Goal: Task Accomplishment & Management: Use online tool/utility

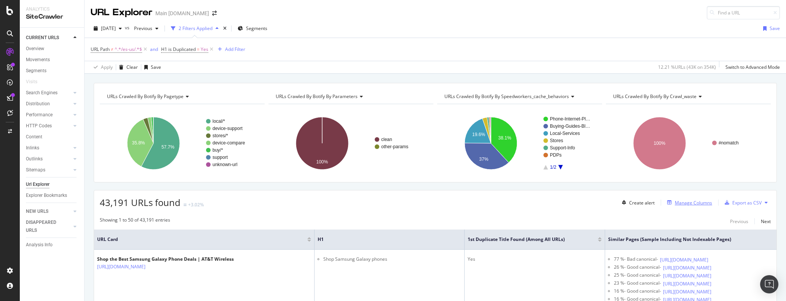
click at [695, 203] on div "Manage Columns" at bounding box center [692, 203] width 37 height 6
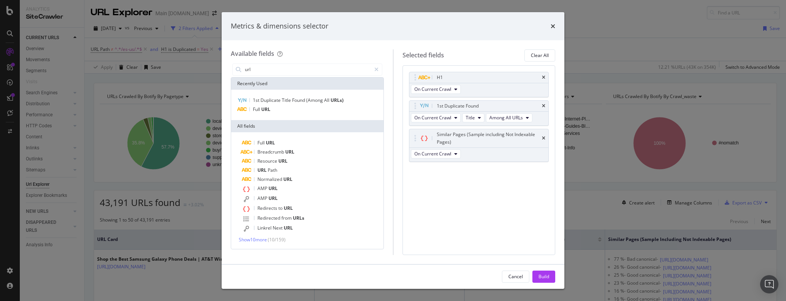
type input "url"
drag, startPoint x: 474, startPoint y: 19, endPoint x: 397, endPoint y: 18, distance: 76.9
click at [397, 18] on div "Metrics & dimensions selector" at bounding box center [393, 26] width 343 height 28
click at [542, 105] on icon "times" at bounding box center [543, 106] width 3 height 5
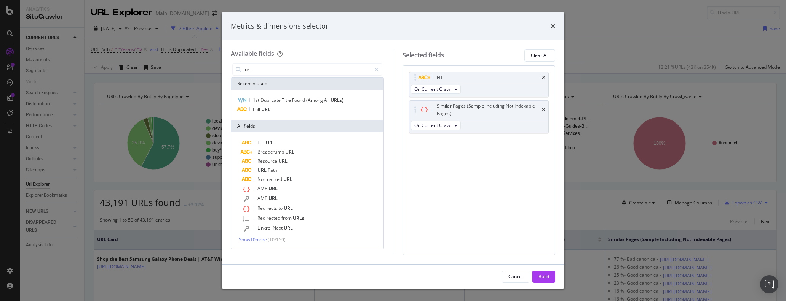
click at [261, 240] on span "Show 10 more" at bounding box center [253, 240] width 28 height 6
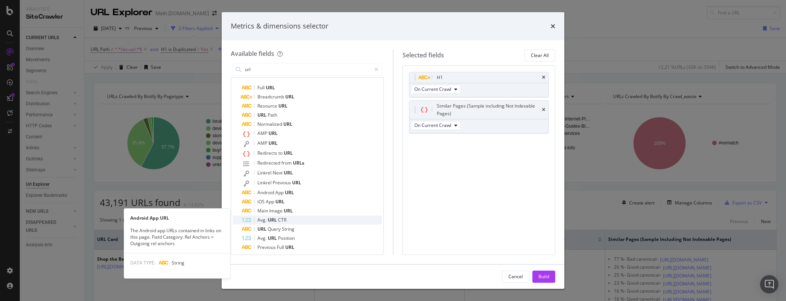
scroll to position [21, 0]
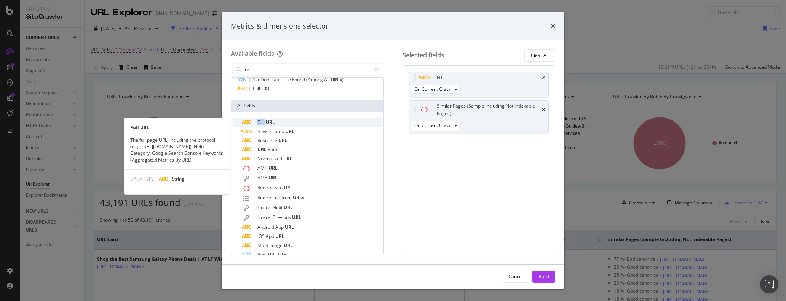
drag, startPoint x: 265, startPoint y: 122, endPoint x: 258, endPoint y: 125, distance: 6.8
click at [258, 125] on span "Full" at bounding box center [261, 122] width 8 height 6
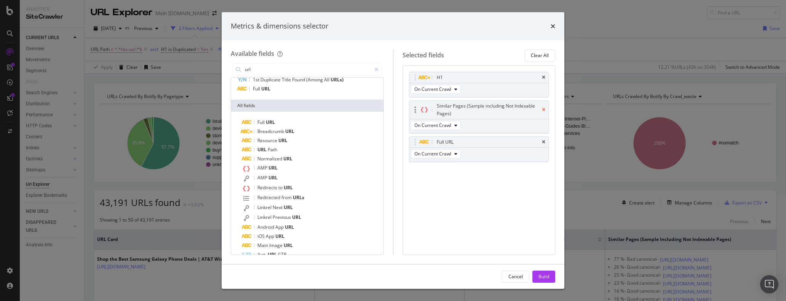
click at [542, 108] on icon "times" at bounding box center [543, 110] width 3 height 5
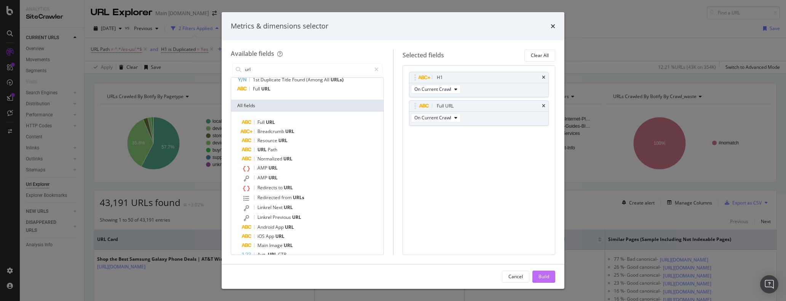
click at [543, 280] on div "Build" at bounding box center [543, 277] width 11 height 6
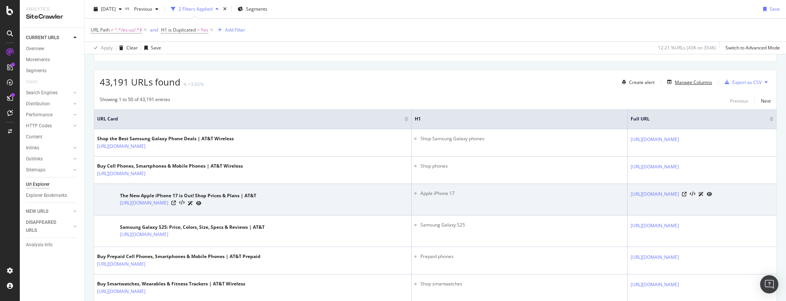
scroll to position [86, 0]
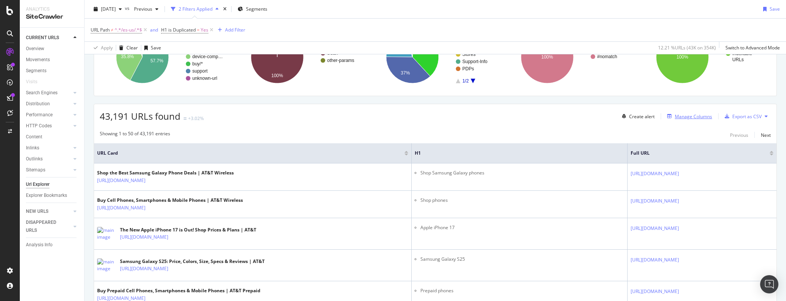
click at [676, 119] on div "Manage Columns" at bounding box center [692, 116] width 37 height 6
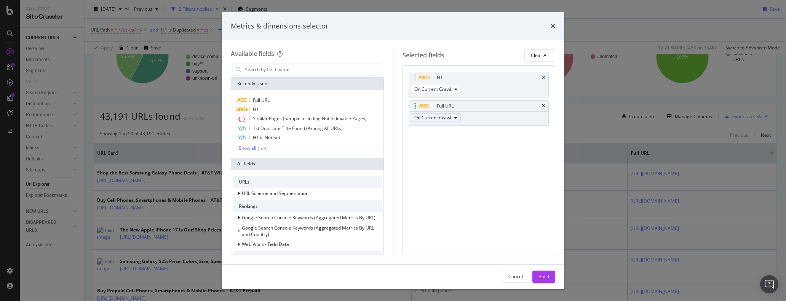
click at [440, 119] on span "On Current Crawl" at bounding box center [432, 118] width 37 height 6
click at [291, 69] on input "modal" at bounding box center [313, 69] width 138 height 11
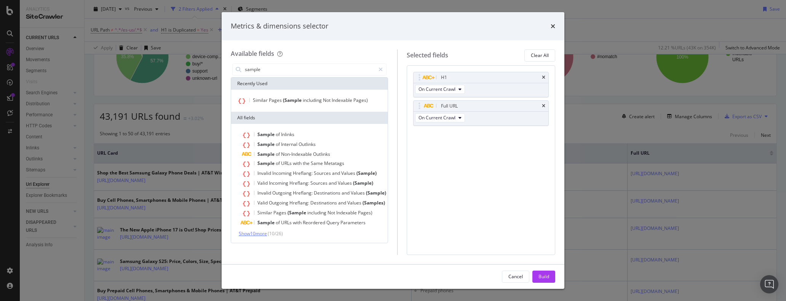
click at [244, 233] on span "Show 10 more" at bounding box center [253, 234] width 28 height 6
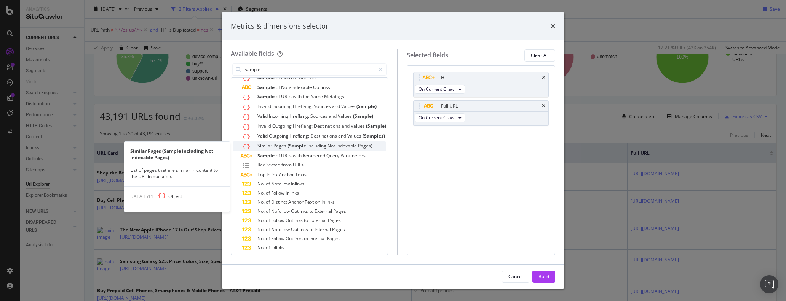
scroll to position [18, 0]
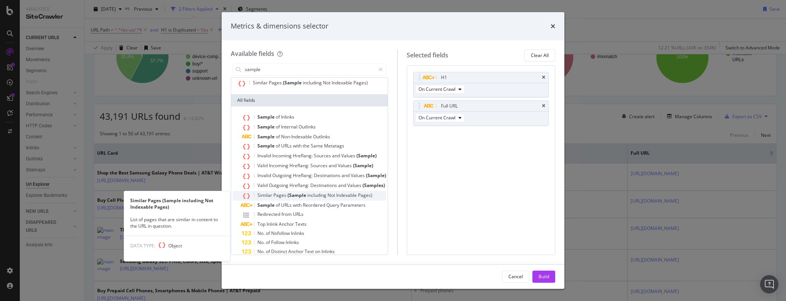
click at [330, 195] on span "Not" at bounding box center [331, 195] width 9 height 6
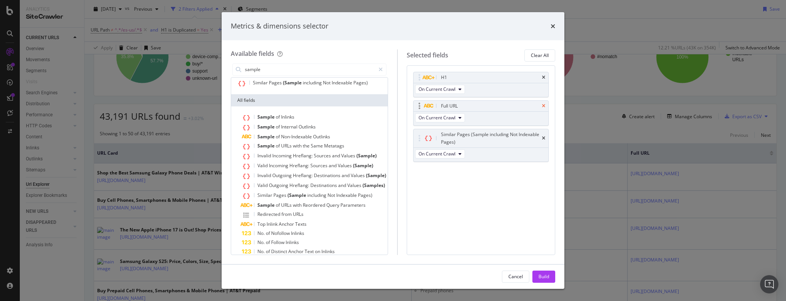
click at [545, 107] on icon "times" at bounding box center [543, 106] width 3 height 5
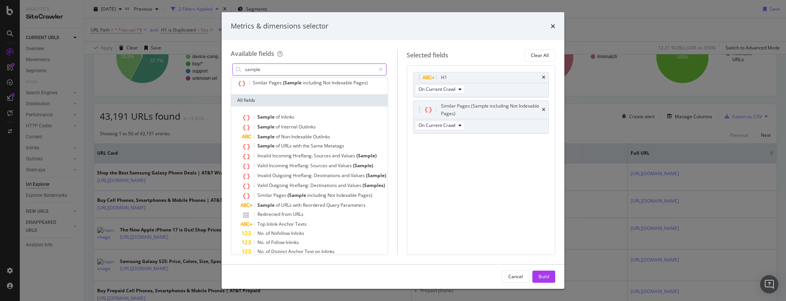
drag, startPoint x: 263, startPoint y: 62, endPoint x: 250, endPoint y: 64, distance: 12.8
click at [250, 64] on input "sample" at bounding box center [309, 69] width 131 height 11
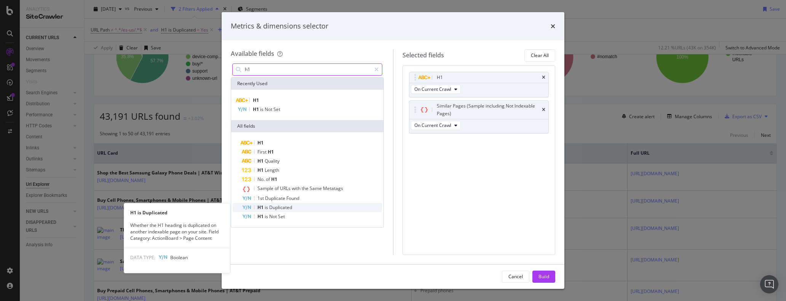
type input "h1"
drag, startPoint x: 275, startPoint y: 207, endPoint x: 288, endPoint y: 207, distance: 13.7
click at [288, 207] on span "Duplicated" at bounding box center [280, 207] width 23 height 6
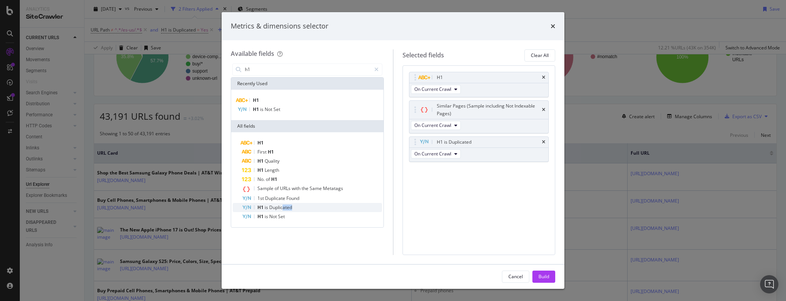
drag, startPoint x: 282, startPoint y: 208, endPoint x: 352, endPoint y: 208, distance: 70.4
click at [352, 208] on div "H1 is Duplicated" at bounding box center [312, 207] width 140 height 9
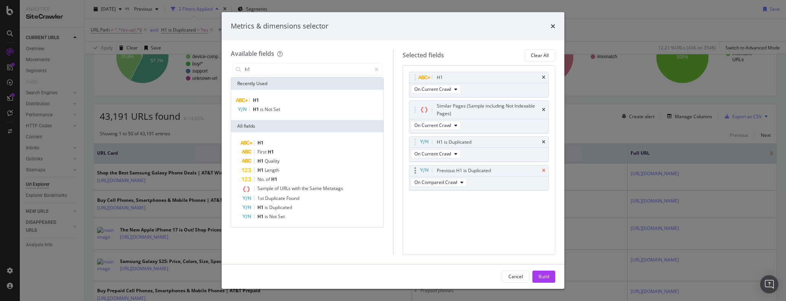
click at [543, 169] on icon "times" at bounding box center [543, 171] width 3 height 5
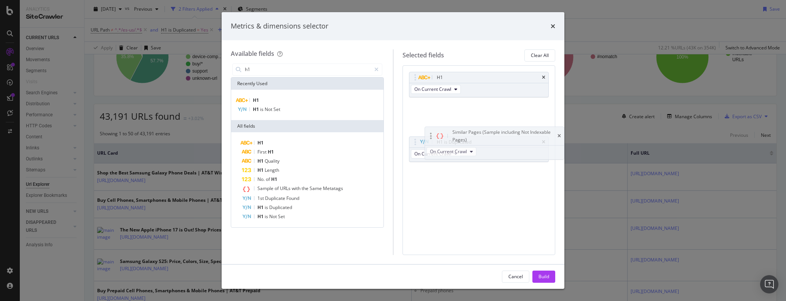
drag, startPoint x: 456, startPoint y: 105, endPoint x: 472, endPoint y: 131, distance: 30.5
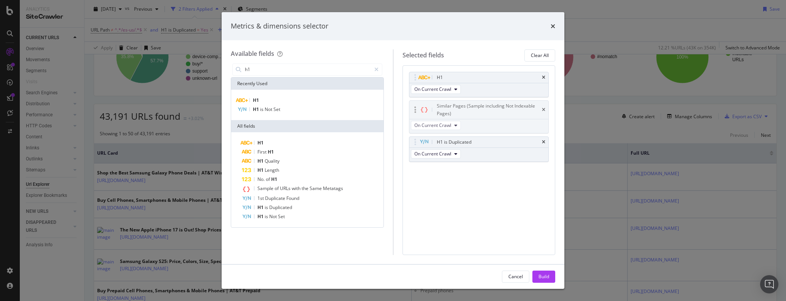
click at [472, 131] on body "Analytics SiteCrawler CURRENT URLS Overview Movements Segments Visits Search En…" at bounding box center [393, 150] width 786 height 301
drag, startPoint x: 477, startPoint y: 143, endPoint x: 478, endPoint y: 110, distance: 33.5
click at [478, 110] on body "Analytics SiteCrawler CURRENT URLS Overview Movements Segments Visits Search En…" at bounding box center [393, 150] width 786 height 301
click at [543, 78] on icon "times" at bounding box center [543, 77] width 3 height 5
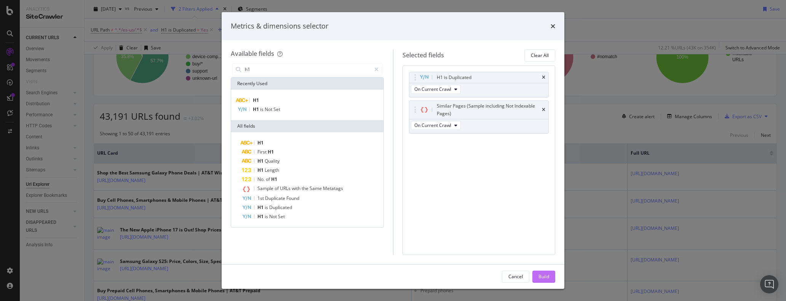
click at [540, 273] on div "Build" at bounding box center [543, 276] width 11 height 11
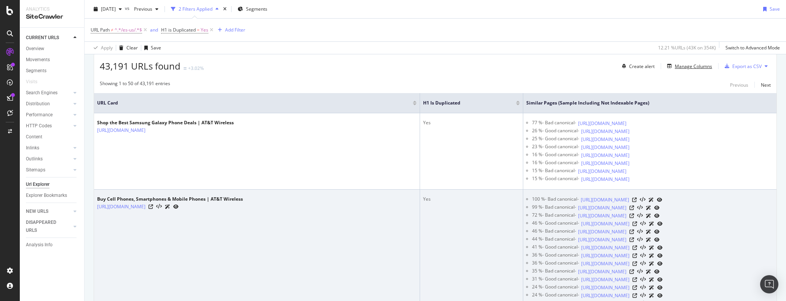
scroll to position [138, 0]
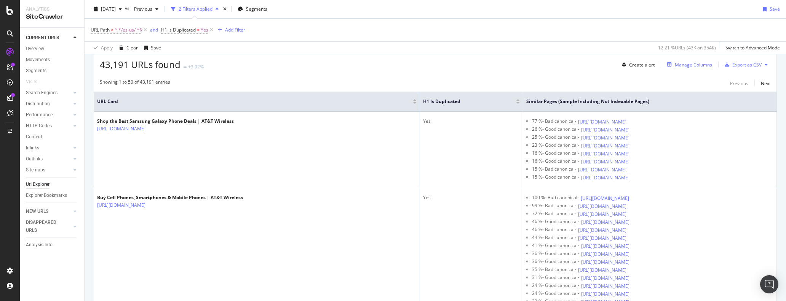
click at [690, 64] on div "Manage Columns" at bounding box center [692, 65] width 37 height 6
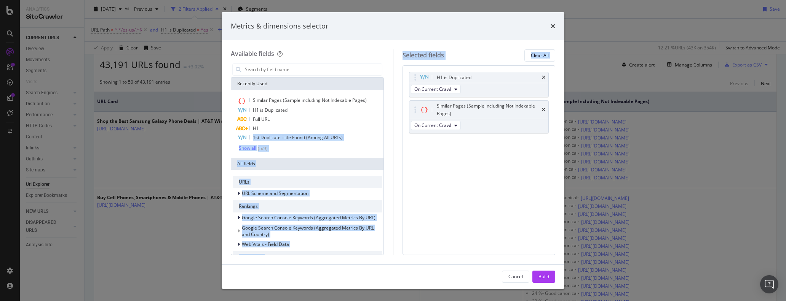
drag, startPoint x: 287, startPoint y: 128, endPoint x: 379, endPoint y: 103, distance: 95.6
click at [387, 100] on div "Available fields Recently Used Similar Pages (Sample including Not Indexable Pa…" at bounding box center [312, 152] width 162 height 206
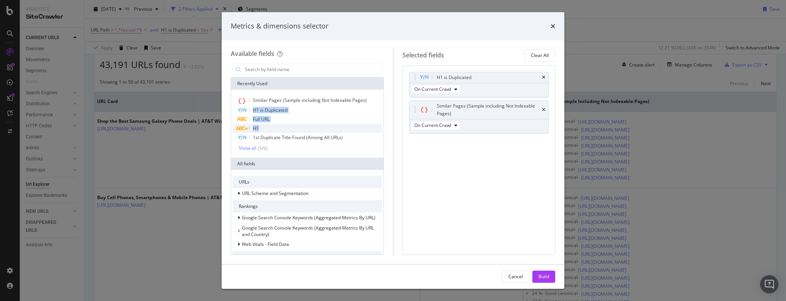
click at [292, 127] on div "H1" at bounding box center [307, 128] width 149 height 9
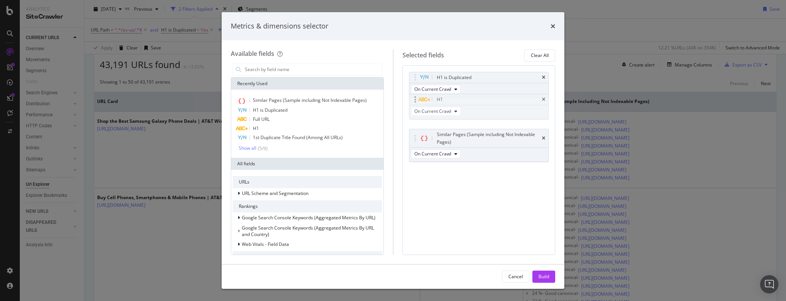
drag, startPoint x: 513, startPoint y: 143, endPoint x: 514, endPoint y: 105, distance: 38.1
click at [513, 101] on body "Analytics SiteCrawler CURRENT URLS Overview Movements Segments Visits Search En…" at bounding box center [393, 150] width 786 height 301
drag, startPoint x: 543, startPoint y: 278, endPoint x: 545, endPoint y: 275, distance: 4.0
click at [543, 278] on div "Build" at bounding box center [543, 277] width 11 height 6
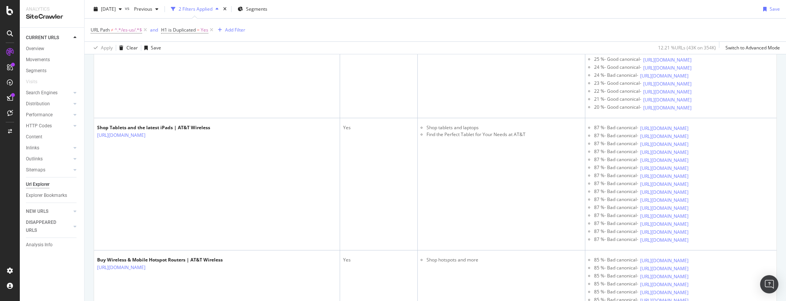
scroll to position [2823, 0]
